Goal: Task Accomplishment & Management: Use online tool/utility

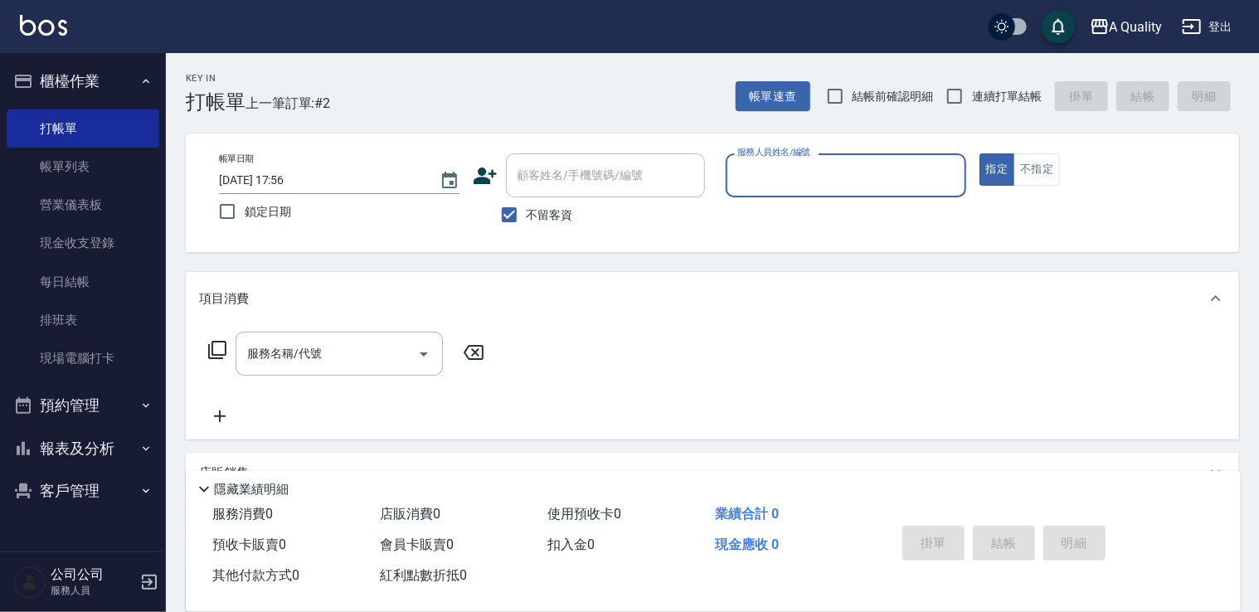
click at [98, 489] on button "客戶管理" at bounding box center [83, 491] width 153 height 43
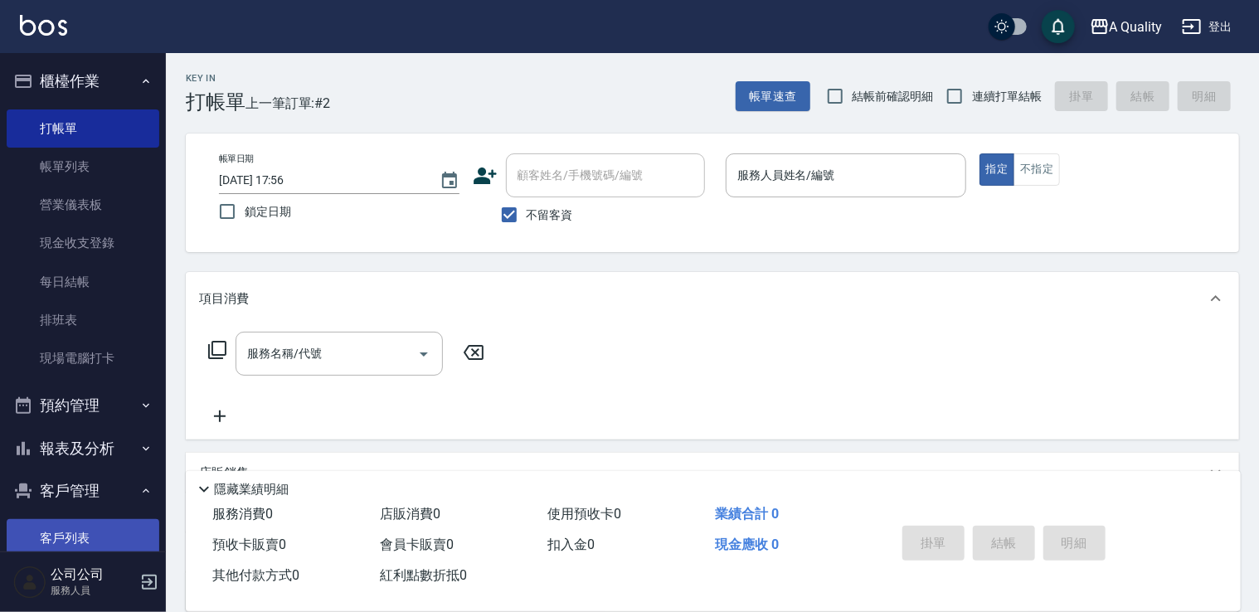
click at [115, 533] on link "客戶列表" at bounding box center [83, 538] width 153 height 38
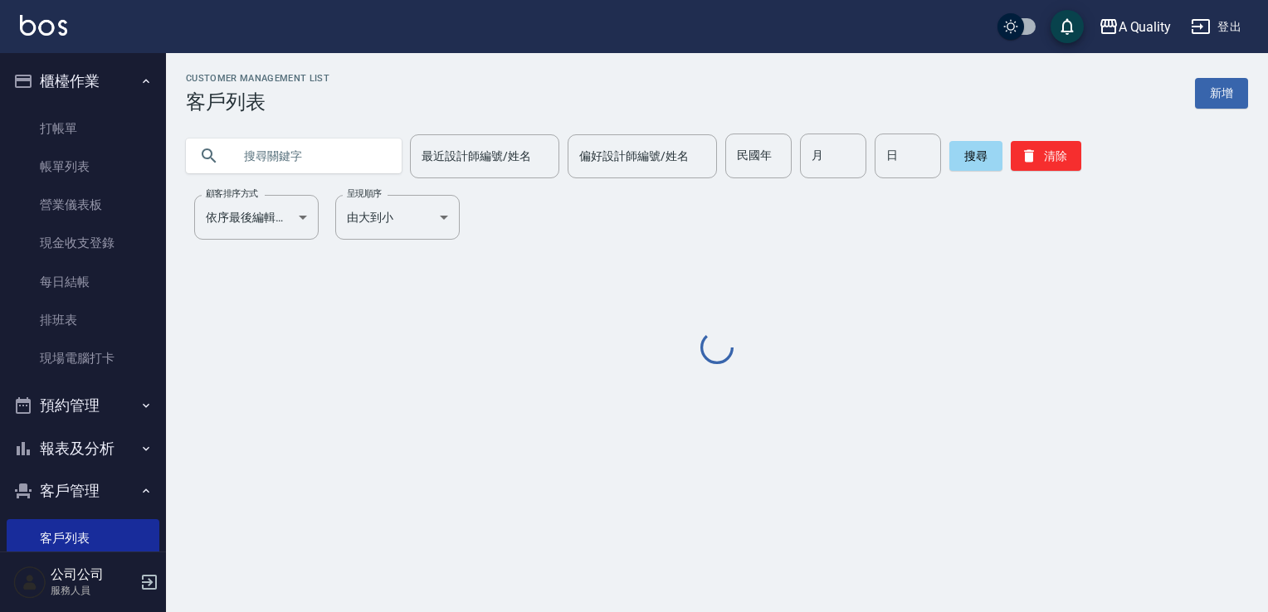
click at [325, 154] on input "text" at bounding box center [310, 156] width 156 height 45
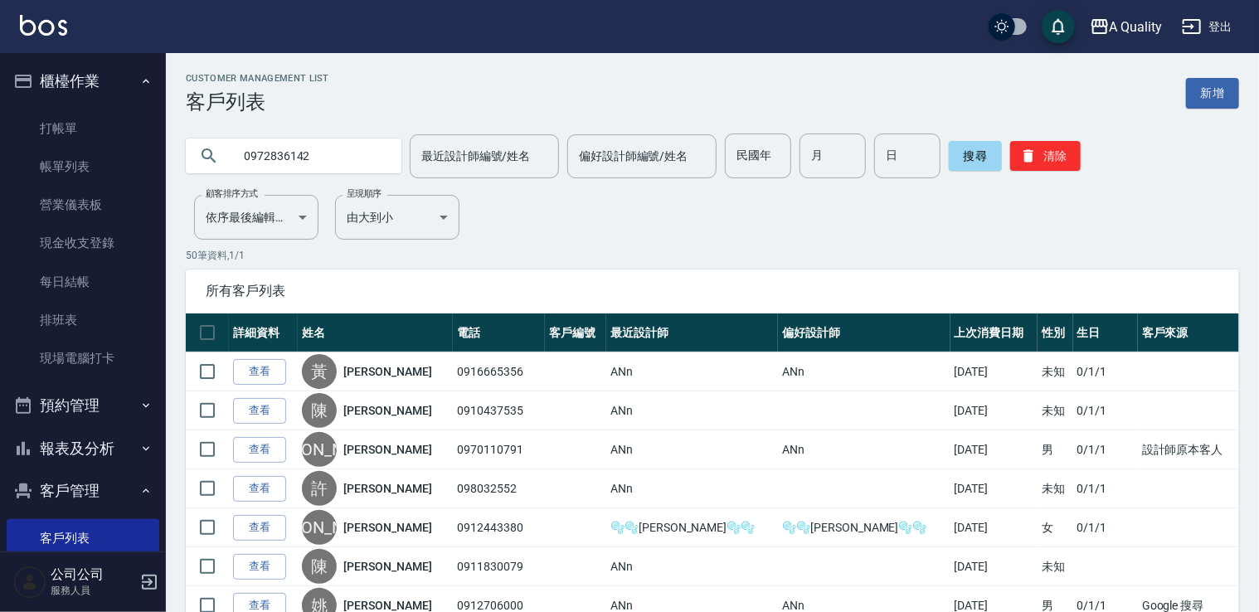
type input "0972836142"
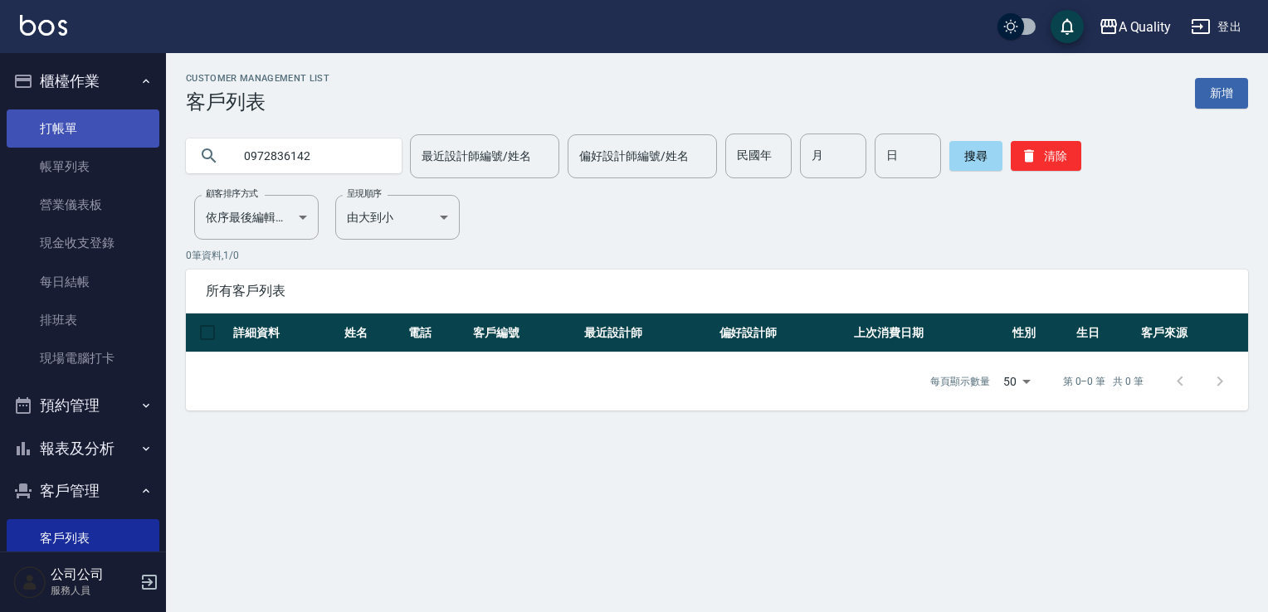
click at [109, 134] on link "打帳單" at bounding box center [83, 129] width 153 height 38
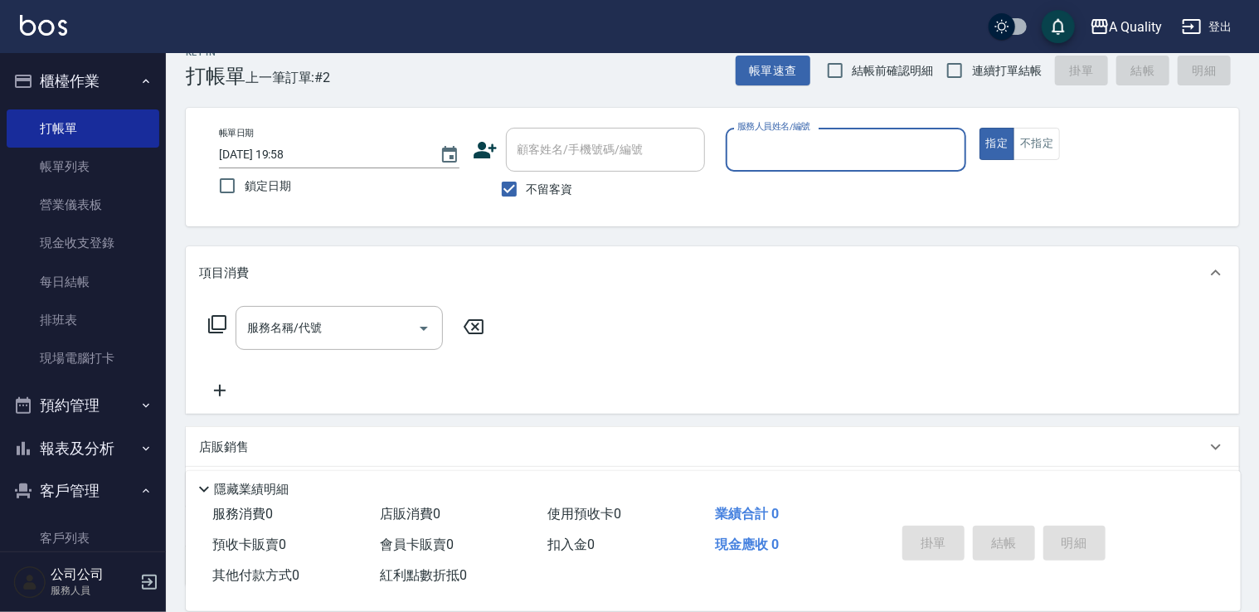
scroll to position [157, 0]
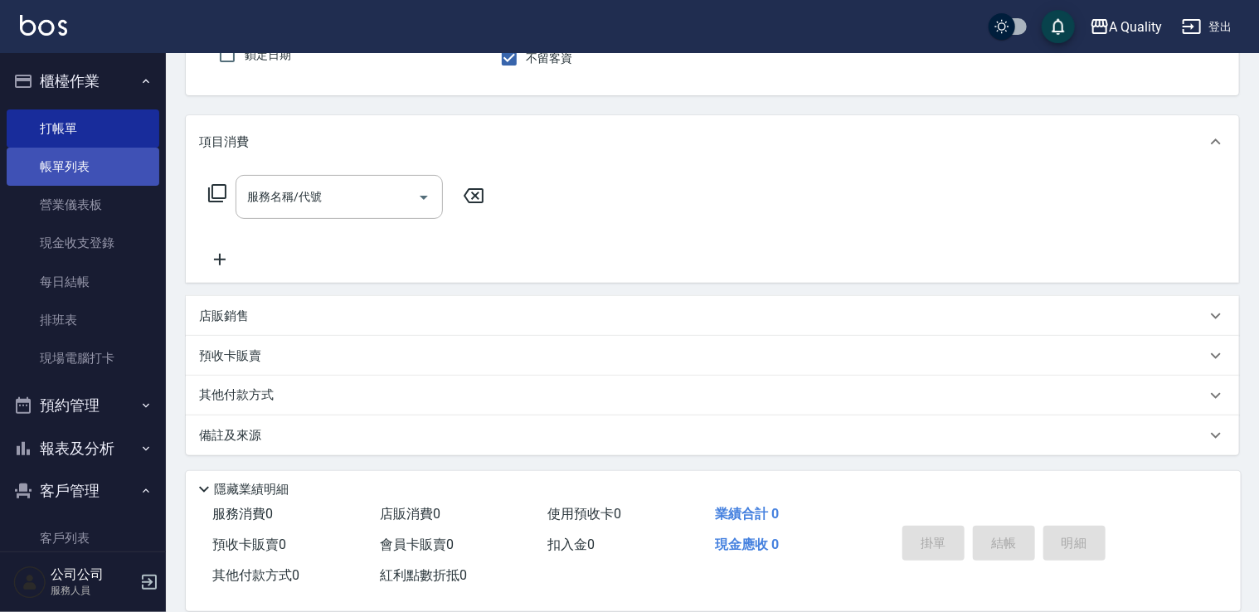
drag, startPoint x: 90, startPoint y: 141, endPoint x: 86, endPoint y: 149, distance: 8.9
click at [90, 144] on link "打帳單" at bounding box center [83, 129] width 153 height 38
click at [76, 168] on link "帳單列表" at bounding box center [83, 167] width 153 height 38
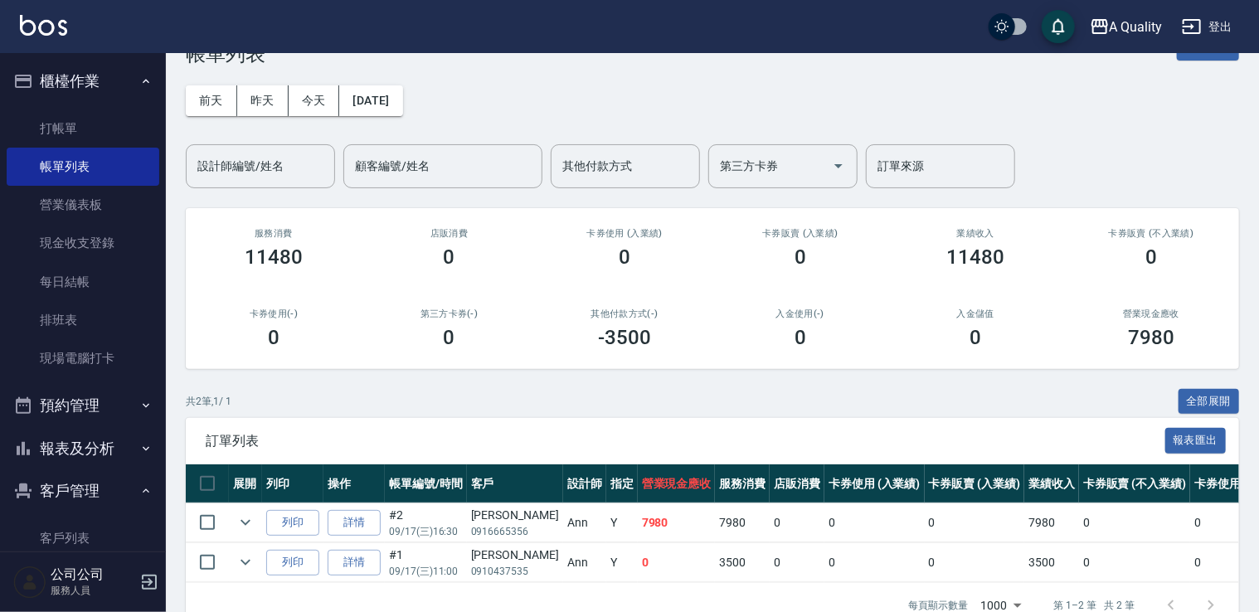
scroll to position [95, 0]
